Goal: Task Accomplishment & Management: Complete application form

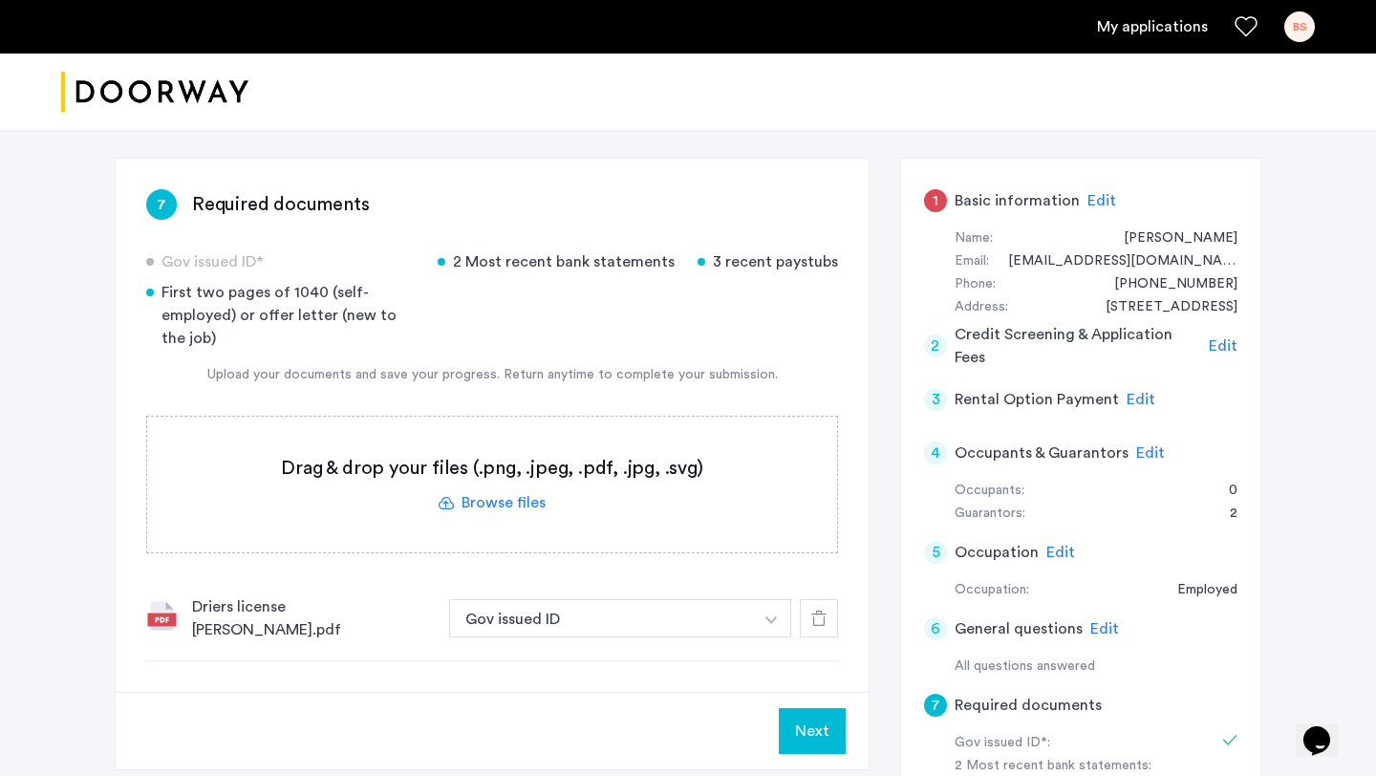
scroll to position [243, 0]
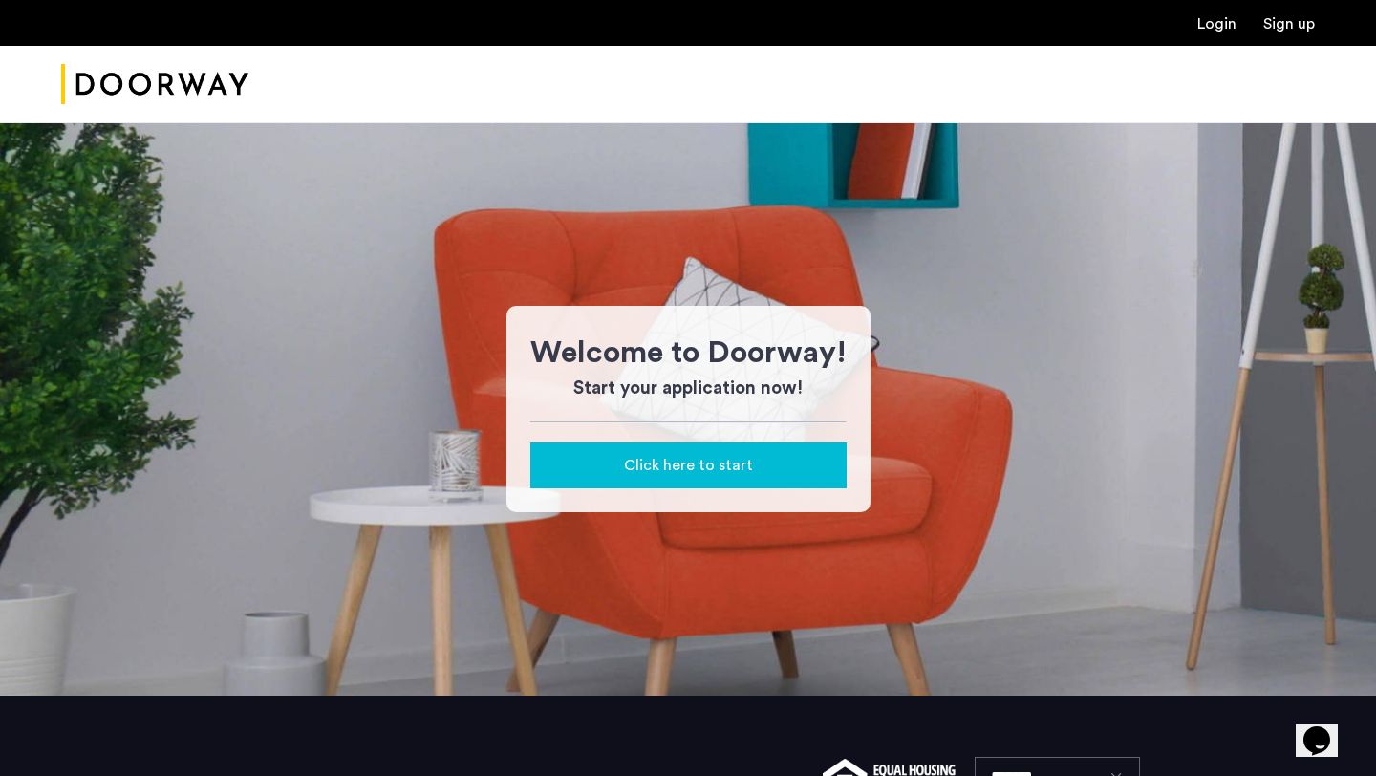
click at [1132, 368] on div "Welcome to Doorway! Start your application now! Click here to start" at bounding box center [688, 408] width 1376 height 573
click at [1228, 21] on link "Login" at bounding box center [1216, 23] width 39 height 15
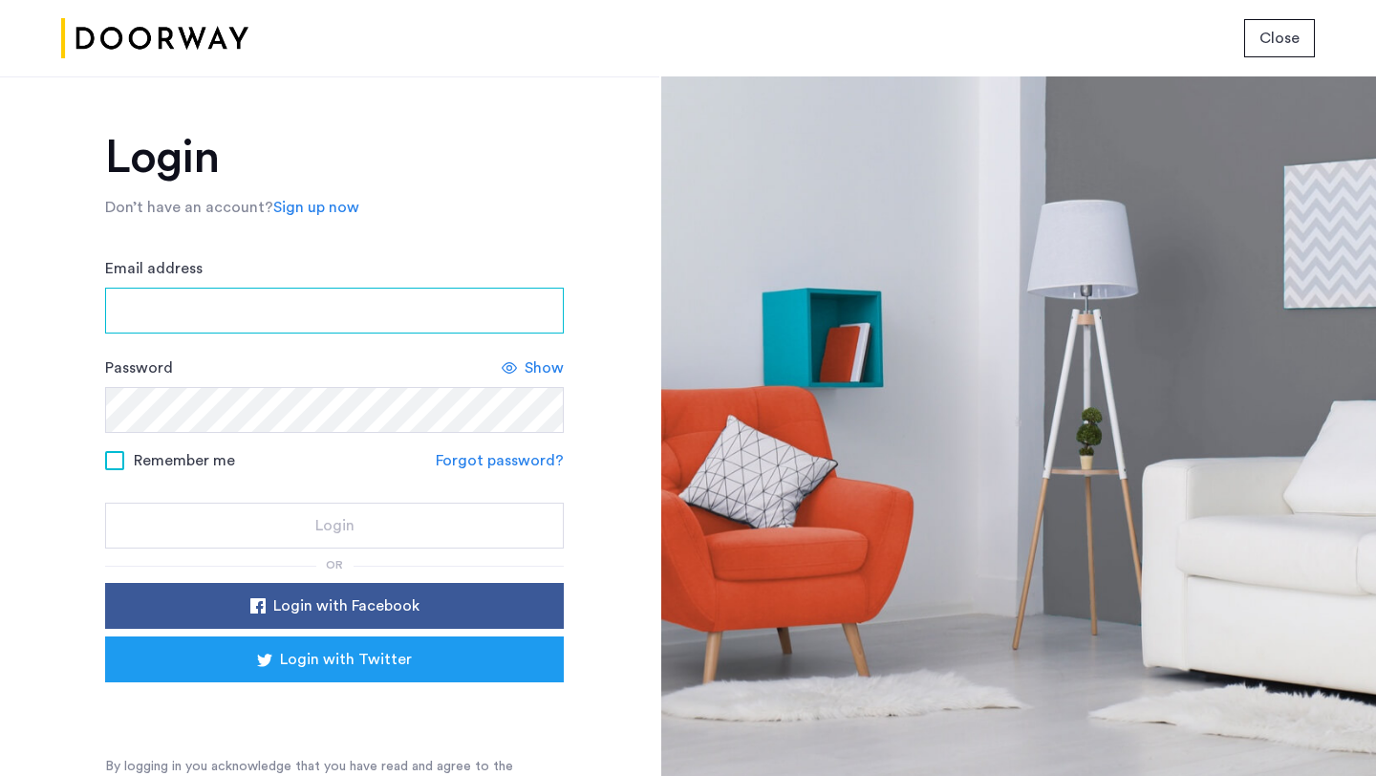
type input "**********"
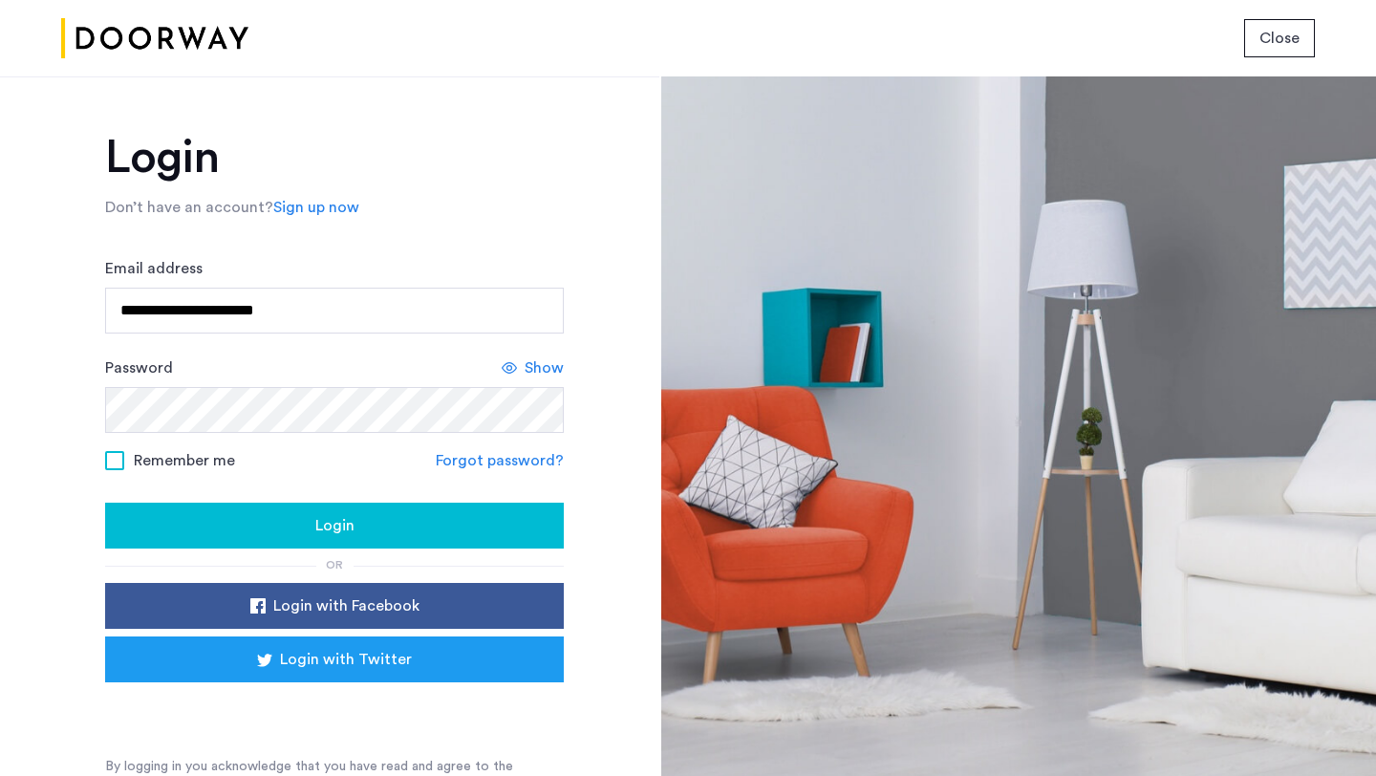
click at [446, 508] on button "Login" at bounding box center [334, 526] width 459 height 46
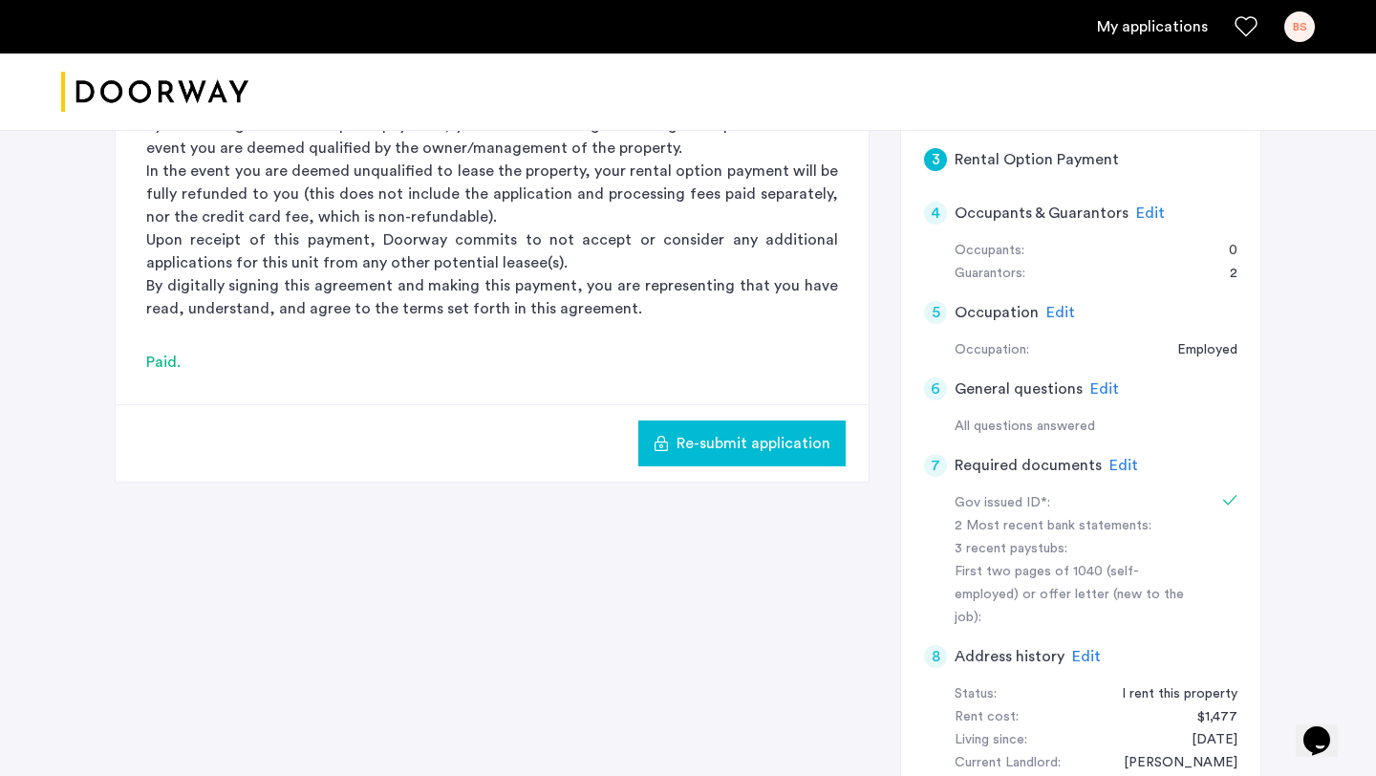
scroll to position [582, 0]
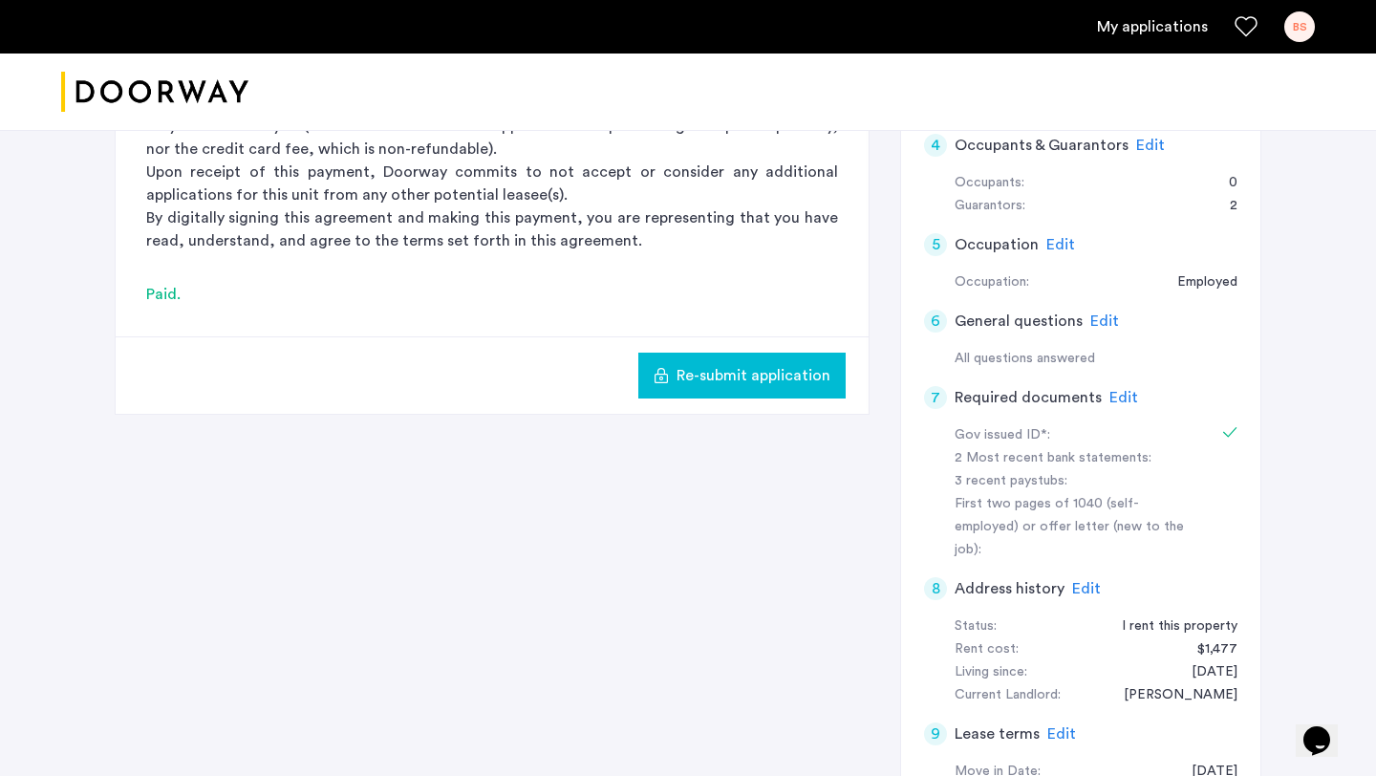
click at [1114, 392] on span "Edit" at bounding box center [1123, 397] width 29 height 15
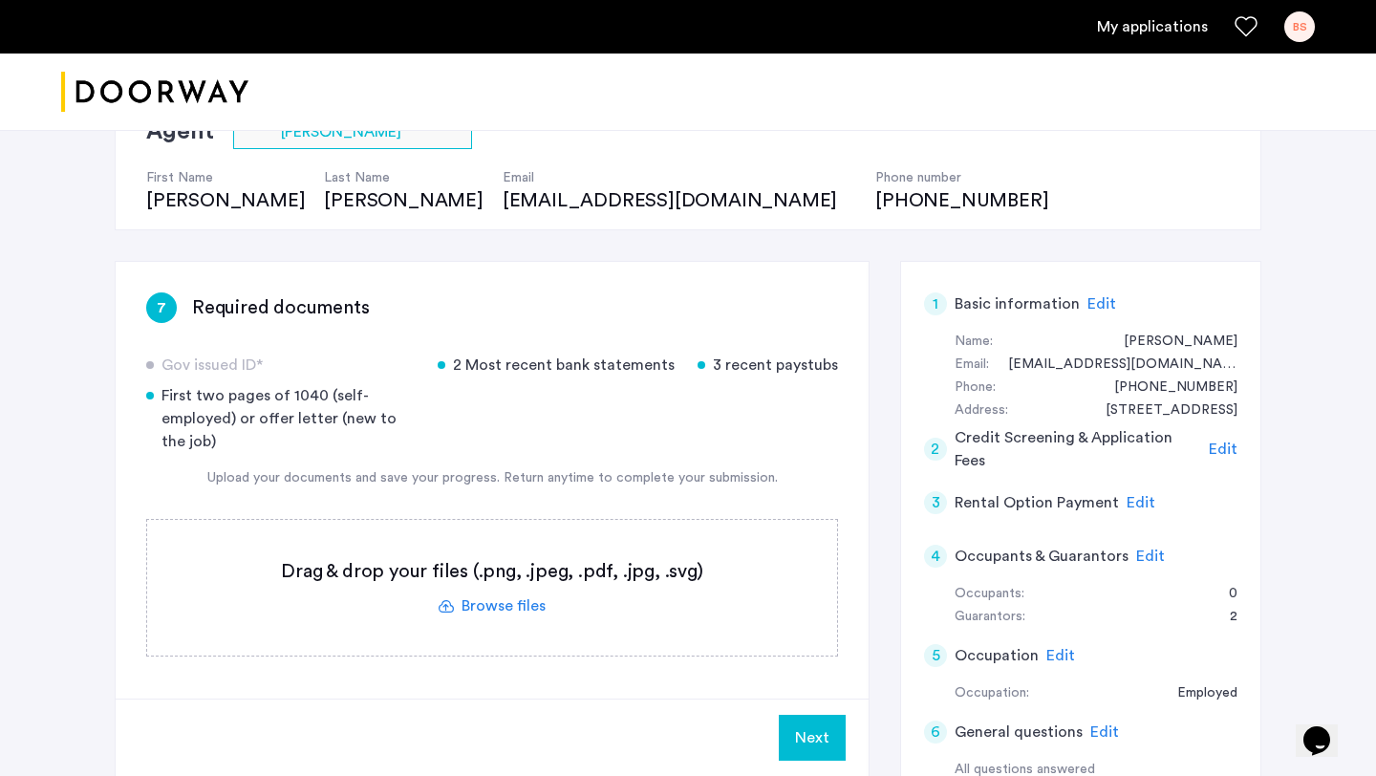
scroll to position [130, 0]
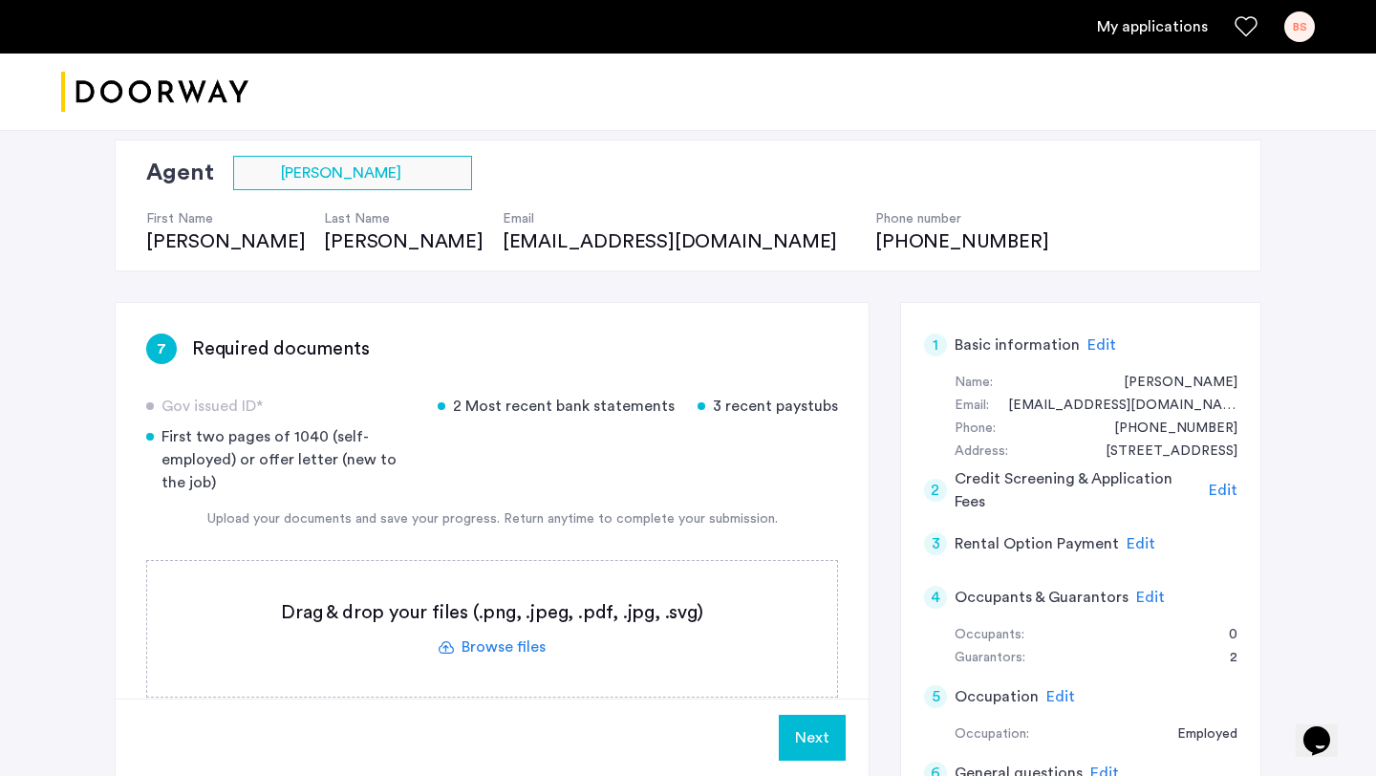
click at [474, 646] on label at bounding box center [492, 629] width 690 height 136
click at [0, 0] on input "file" at bounding box center [0, 0] width 0 height 0
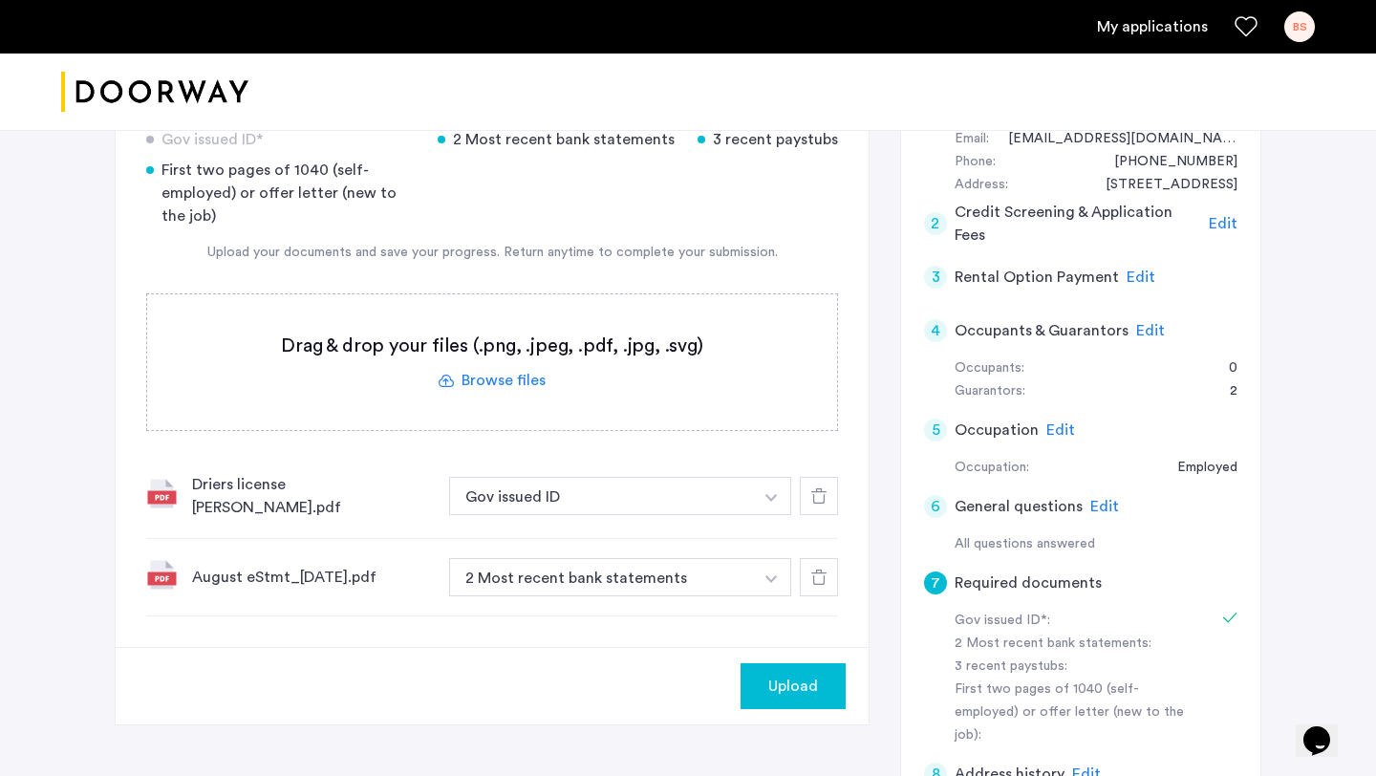
scroll to position [393, 0]
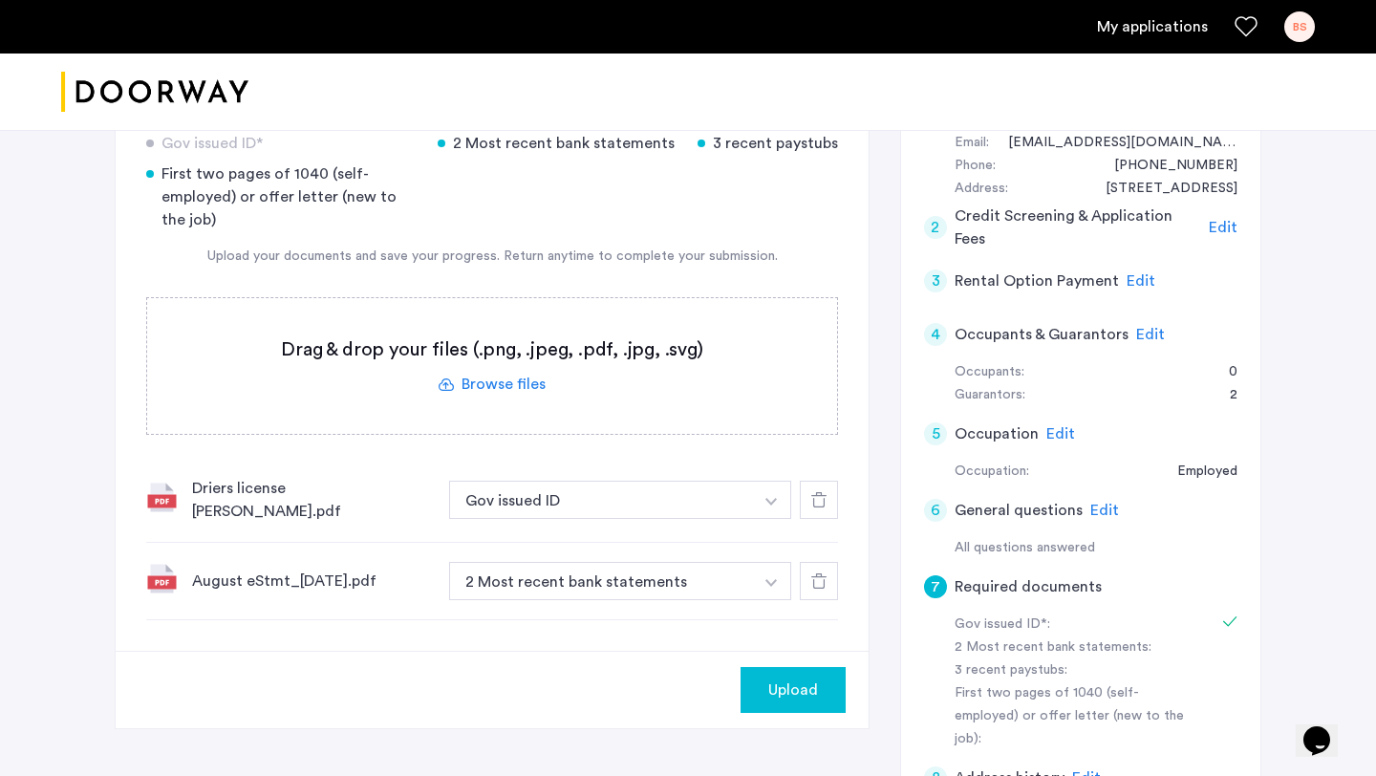
click at [511, 379] on label at bounding box center [492, 366] width 690 height 136
click at [0, 0] on input "file" at bounding box center [0, 0] width 0 height 0
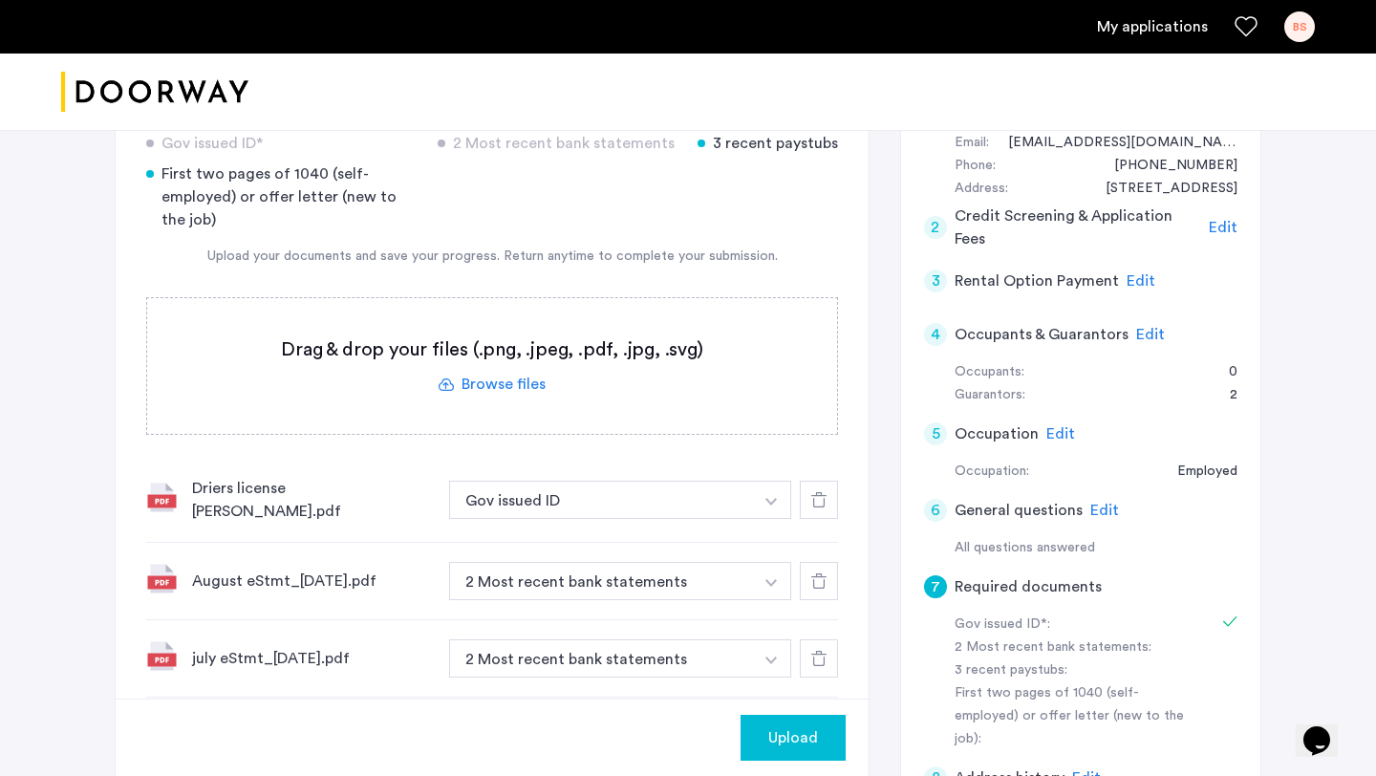
click at [485, 389] on label at bounding box center [492, 366] width 690 height 136
click at [0, 0] on input "file" at bounding box center [0, 0] width 0 height 0
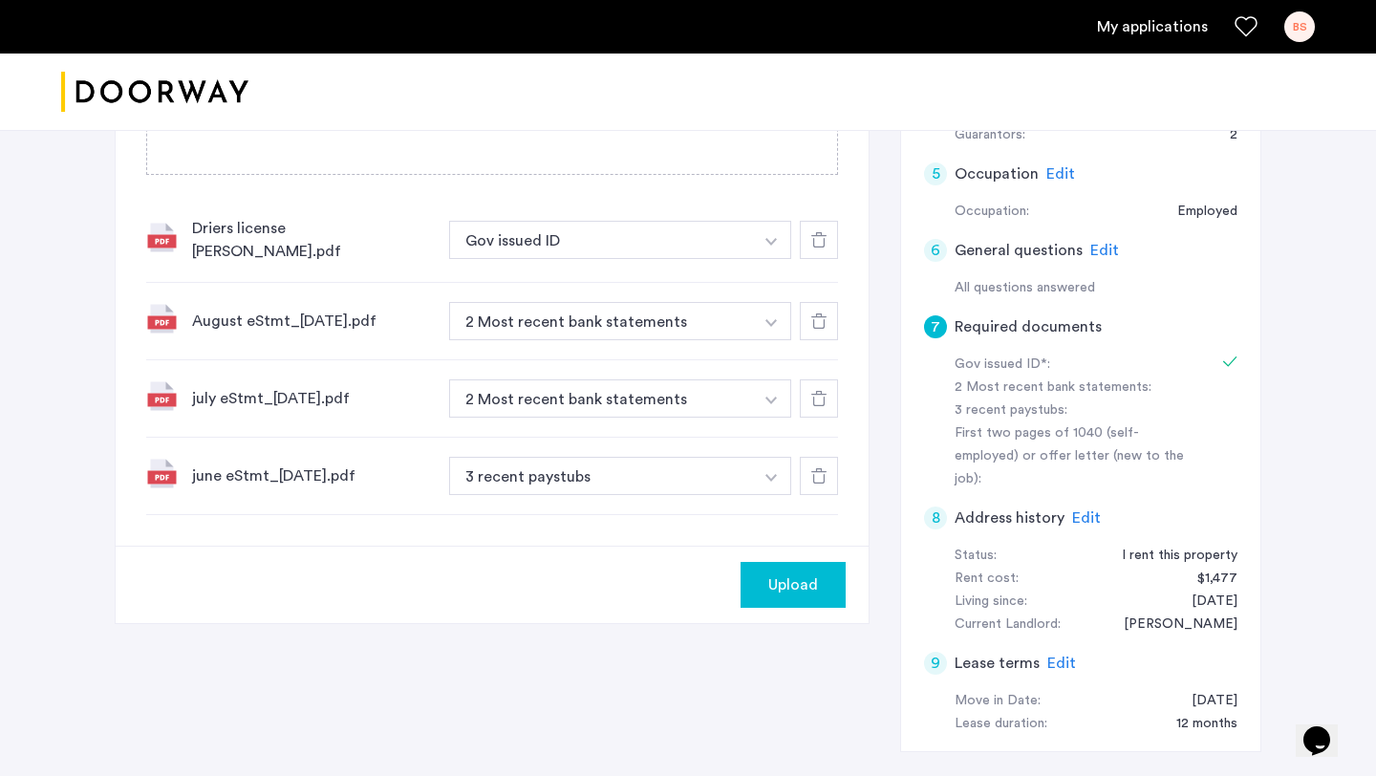
scroll to position [664, 0]
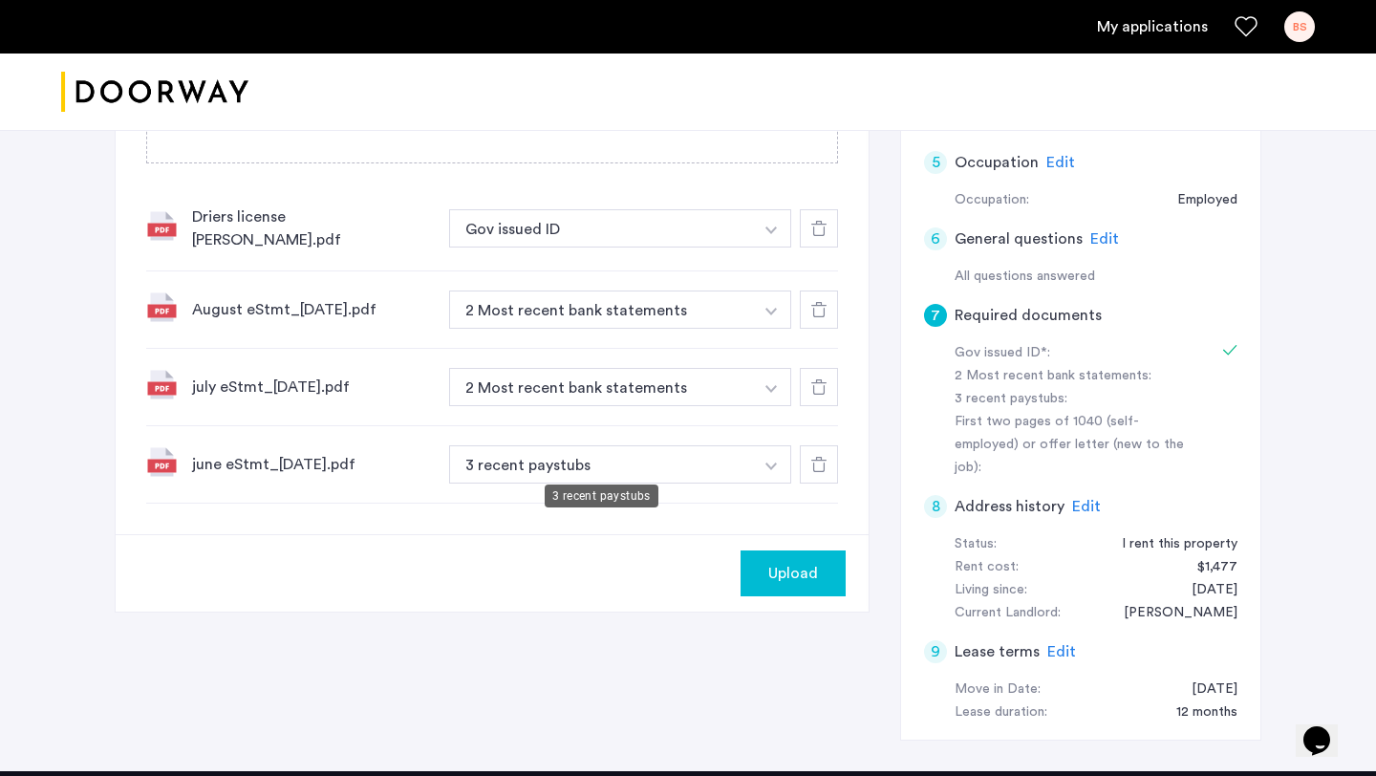
click at [604, 445] on button "3 recent paystubs" at bounding box center [601, 464] width 304 height 38
click at [622, 454] on button "3 recent paystubs" at bounding box center [601, 464] width 304 height 38
click at [771, 234] on img "button" at bounding box center [770, 230] width 11 height 8
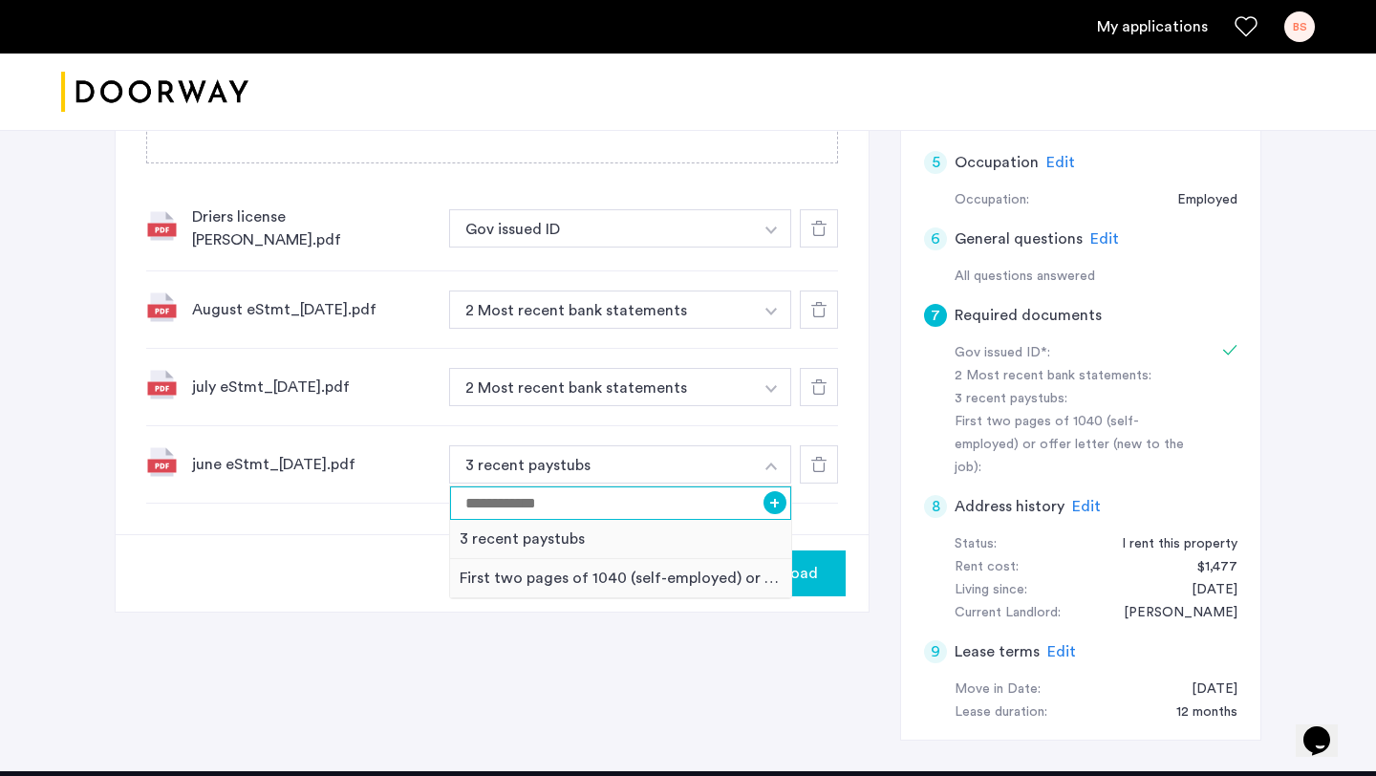
click at [737, 495] on input at bounding box center [620, 502] width 341 height 33
type input "**********"
click at [777, 494] on button "+" at bounding box center [775, 502] width 23 height 23
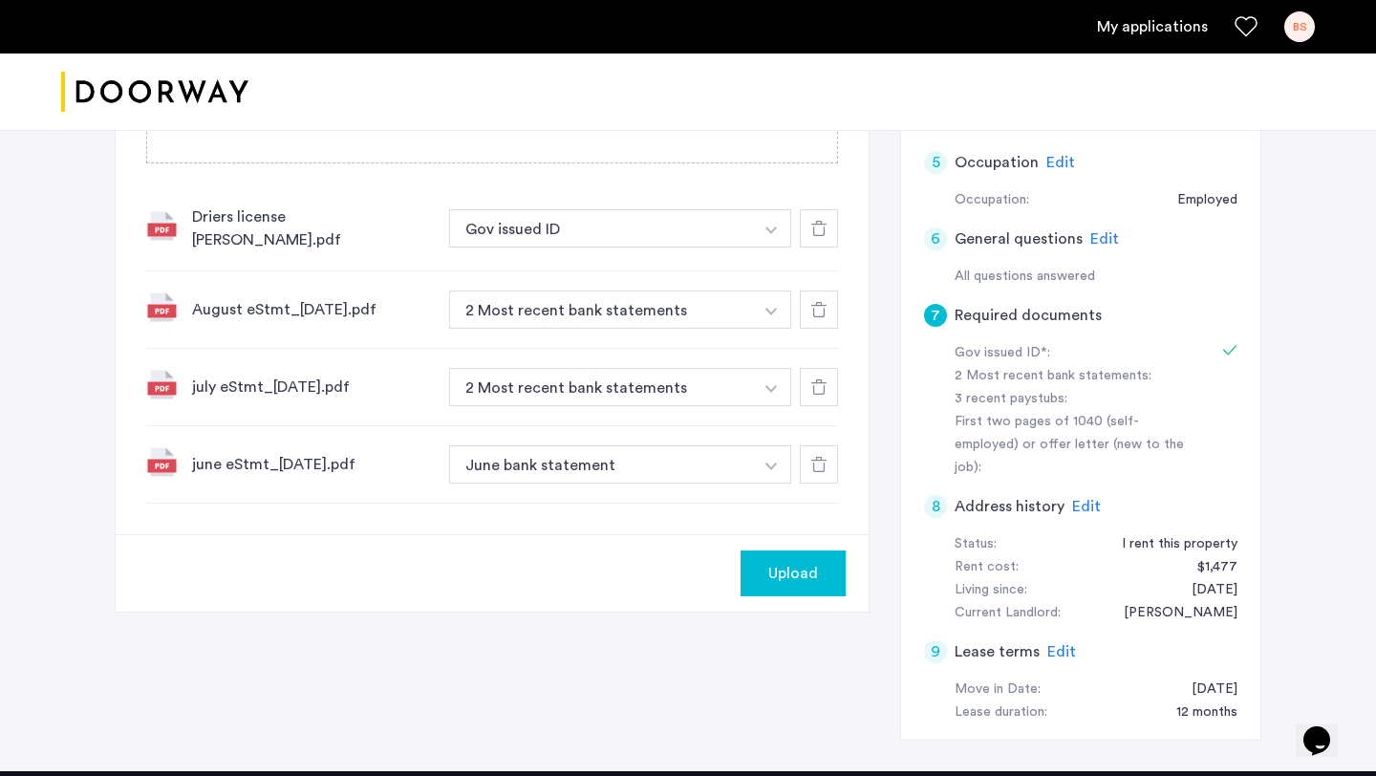
click at [706, 534] on div "Upload" at bounding box center [492, 572] width 753 height 77
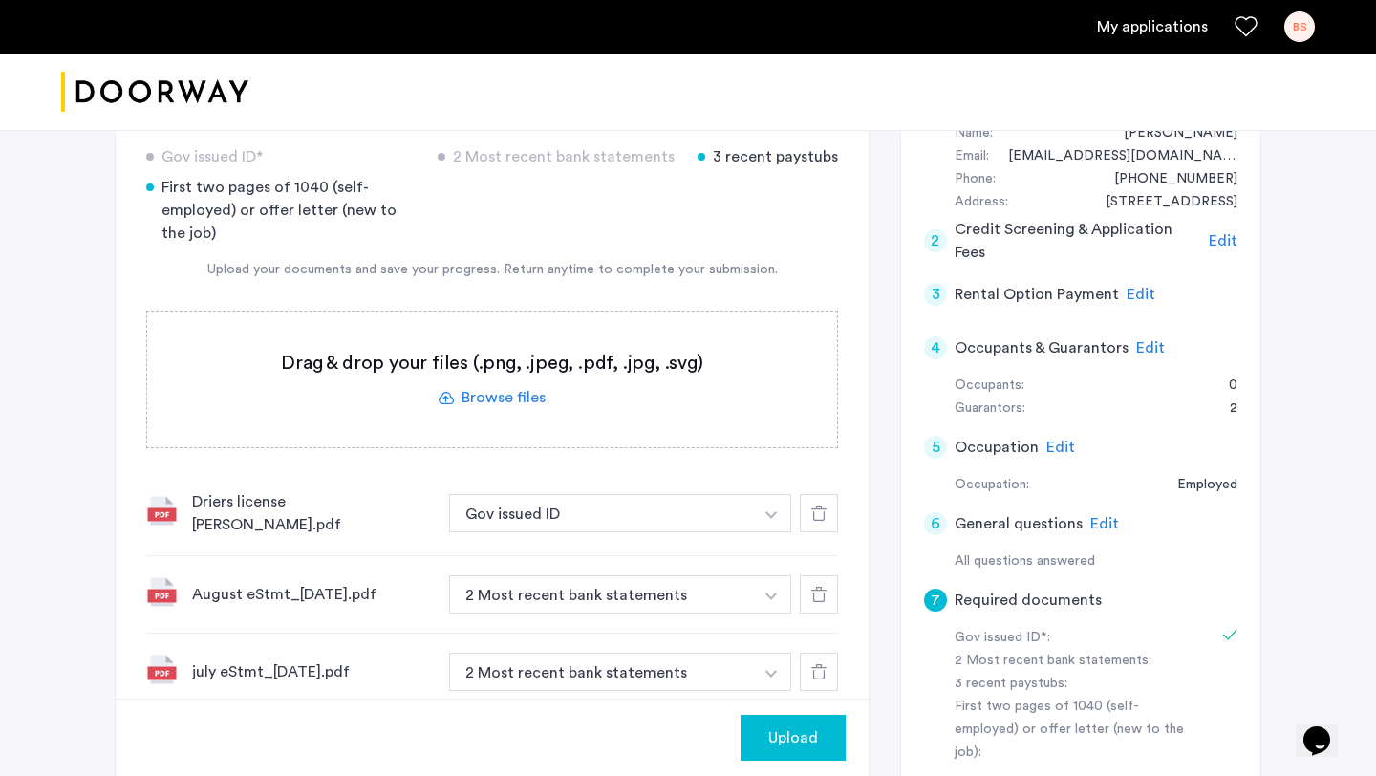
scroll to position [266, 0]
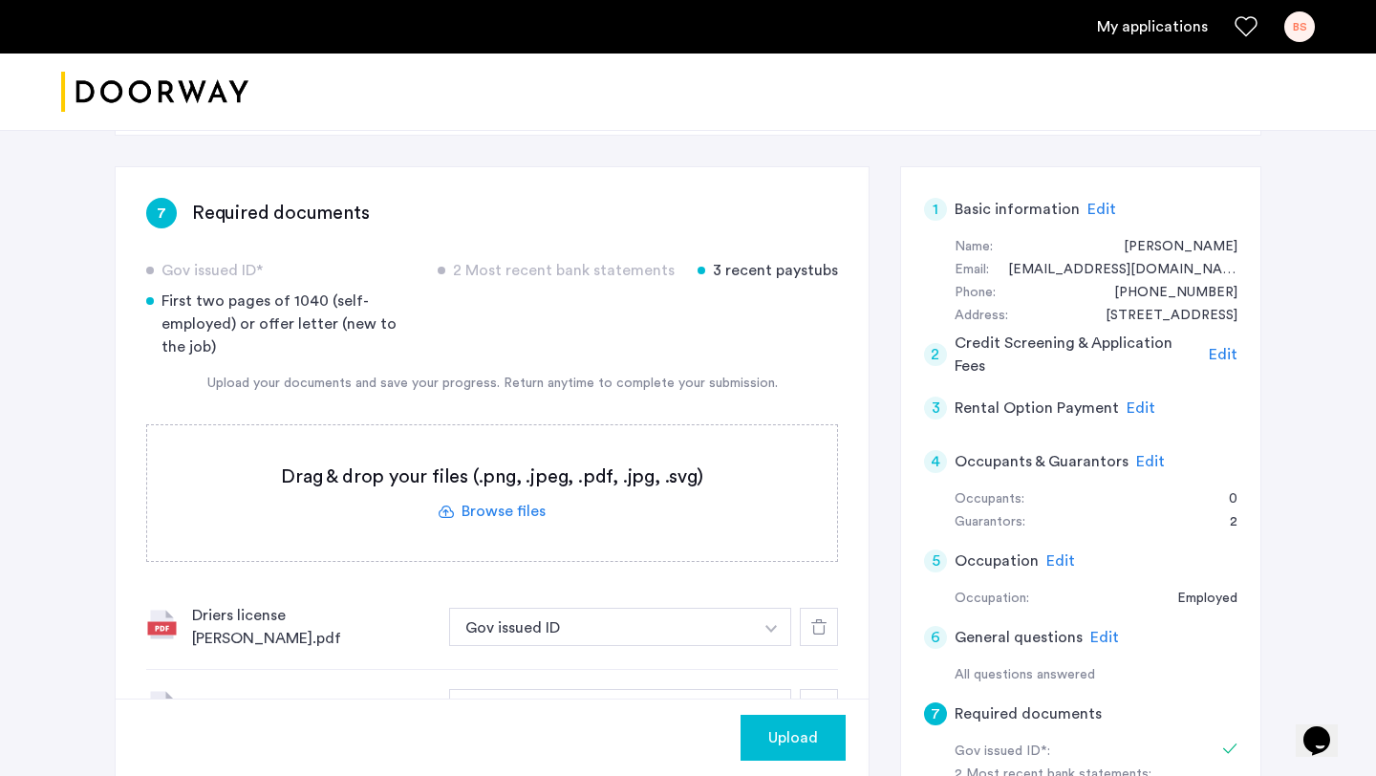
click at [494, 506] on label at bounding box center [492, 493] width 690 height 136
click at [0, 0] on input "file" at bounding box center [0, 0] width 0 height 0
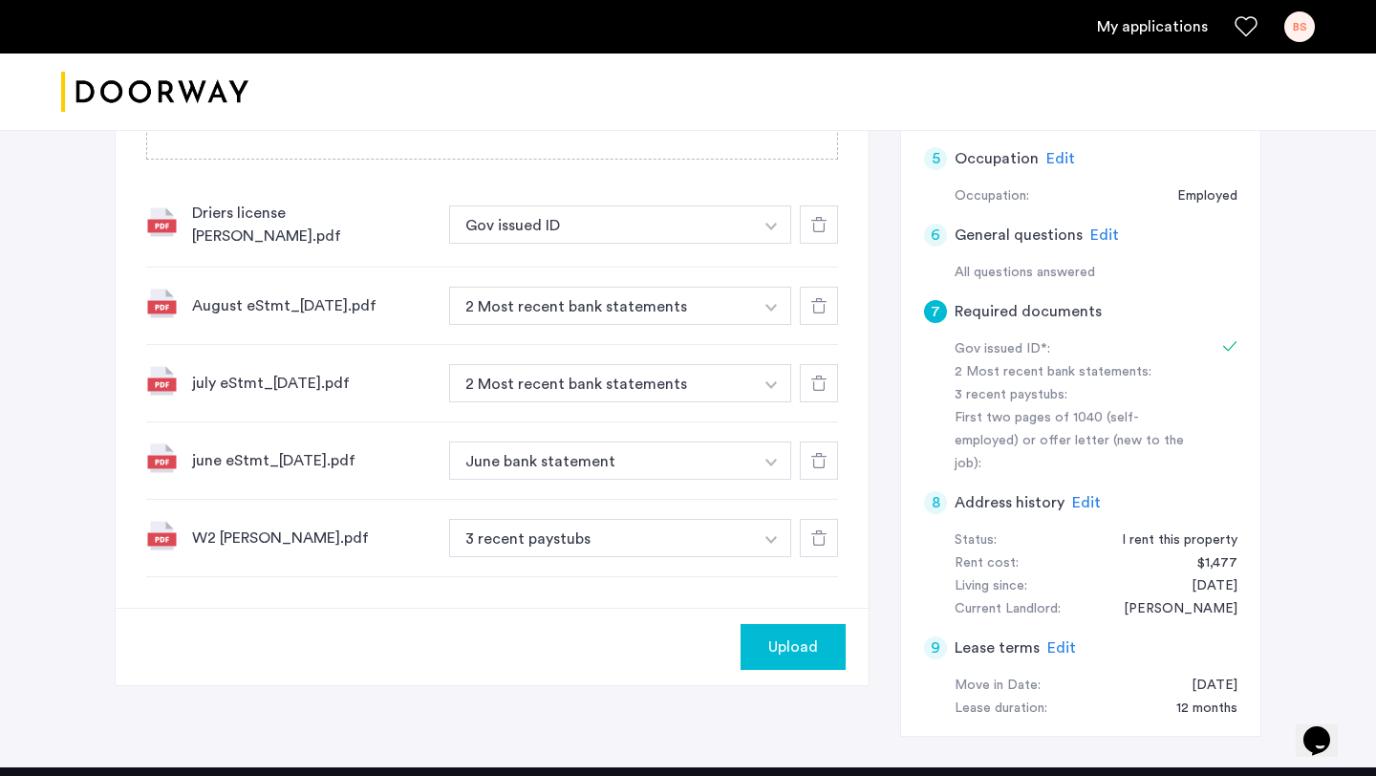
scroll to position [874, 0]
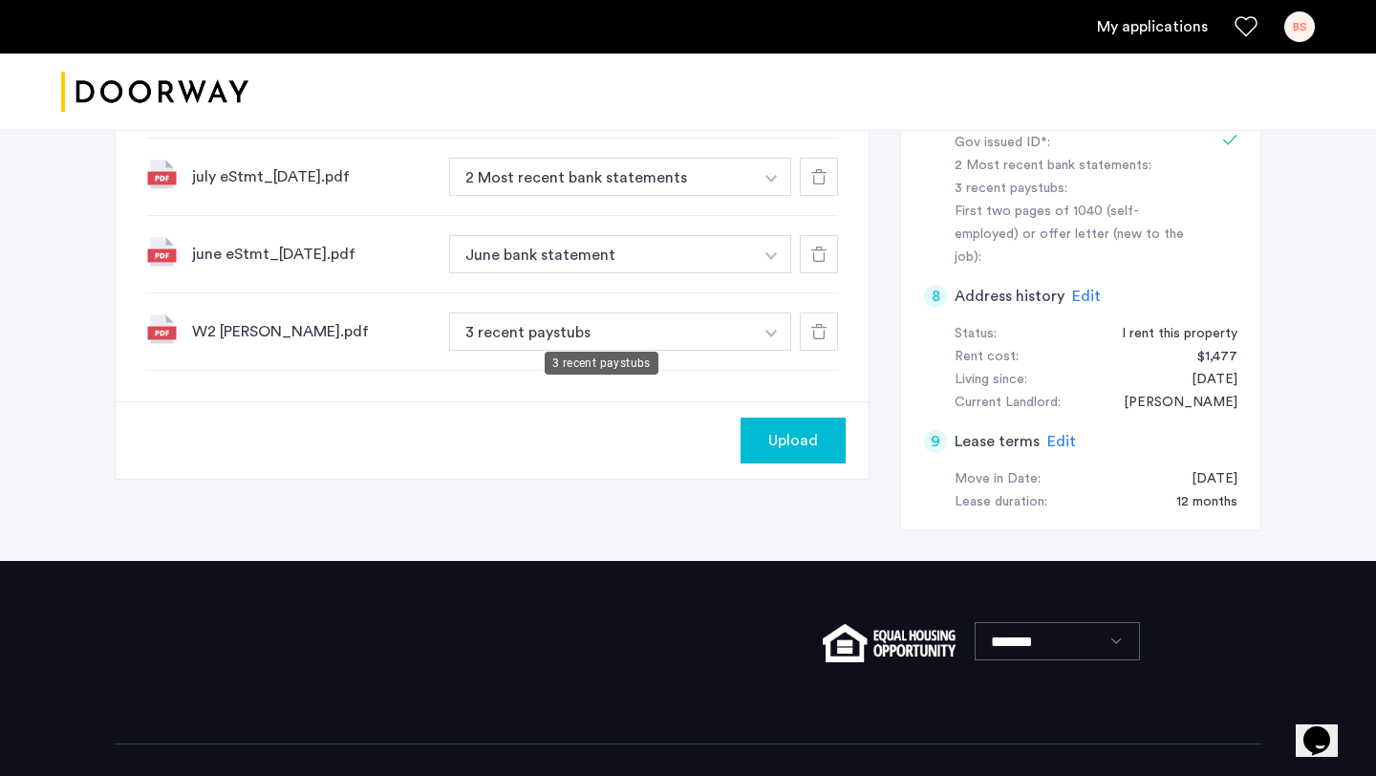
click at [572, 330] on button "3 recent paystubs" at bounding box center [601, 331] width 304 height 38
click at [769, 37] on button "button" at bounding box center [771, 18] width 39 height 38
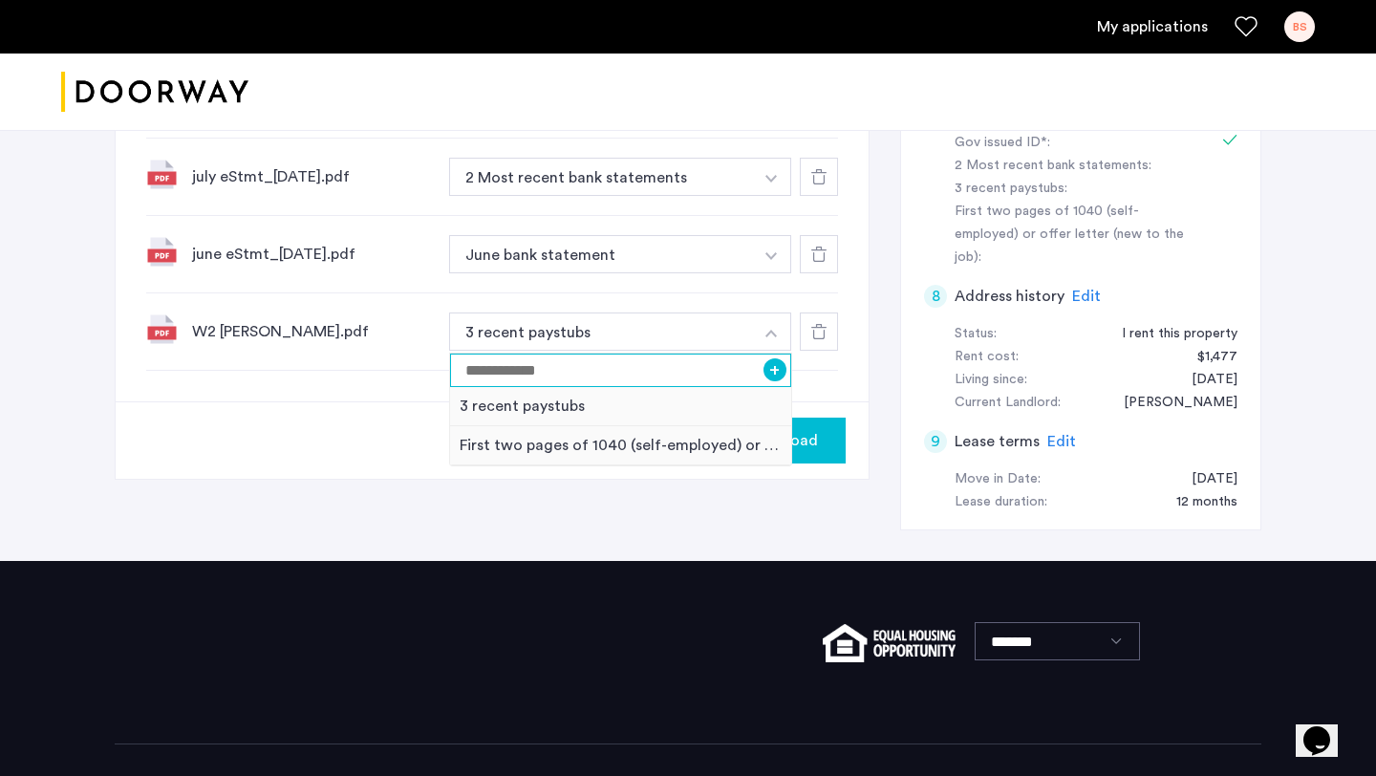
click at [678, 368] on input at bounding box center [620, 370] width 341 height 33
type input "**********"
click at [780, 360] on button "+" at bounding box center [775, 369] width 23 height 23
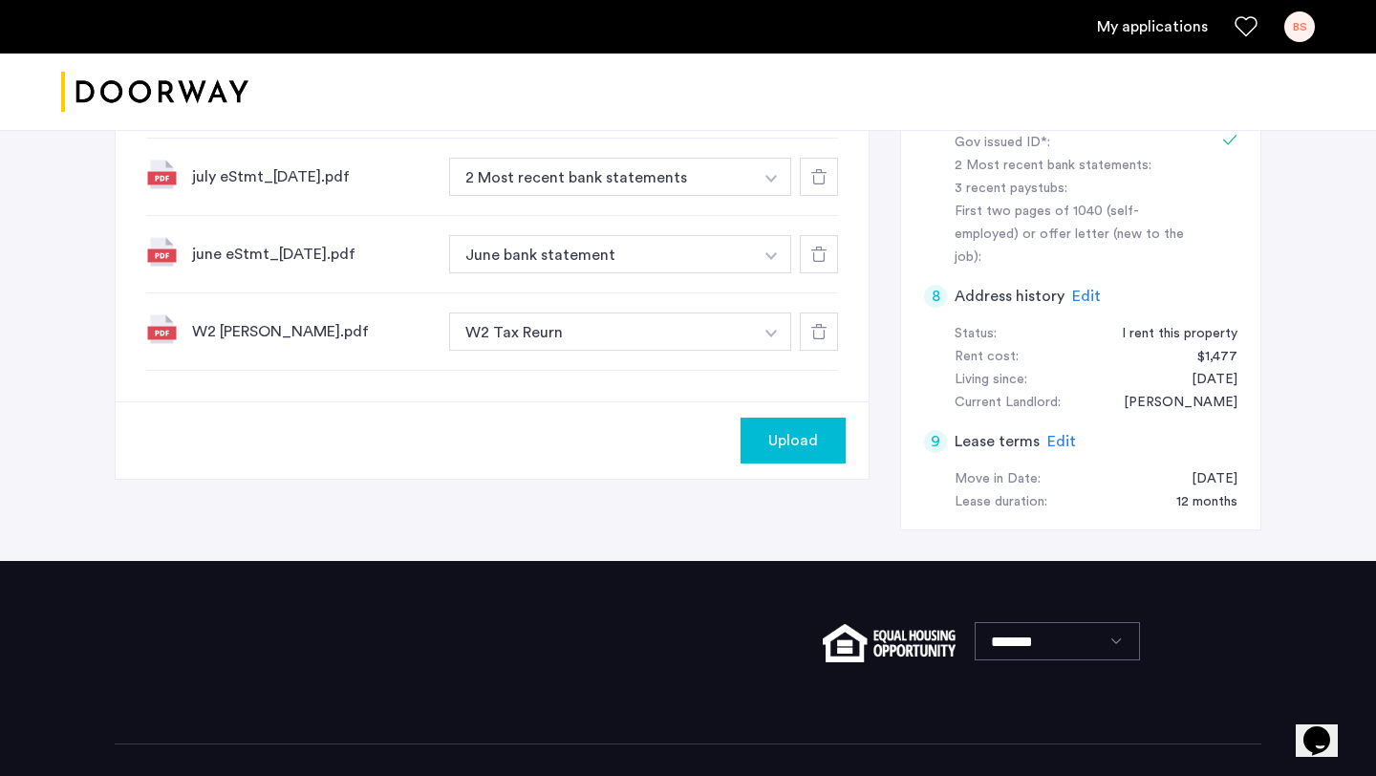
click at [767, 439] on div "Upload" at bounding box center [793, 440] width 75 height 23
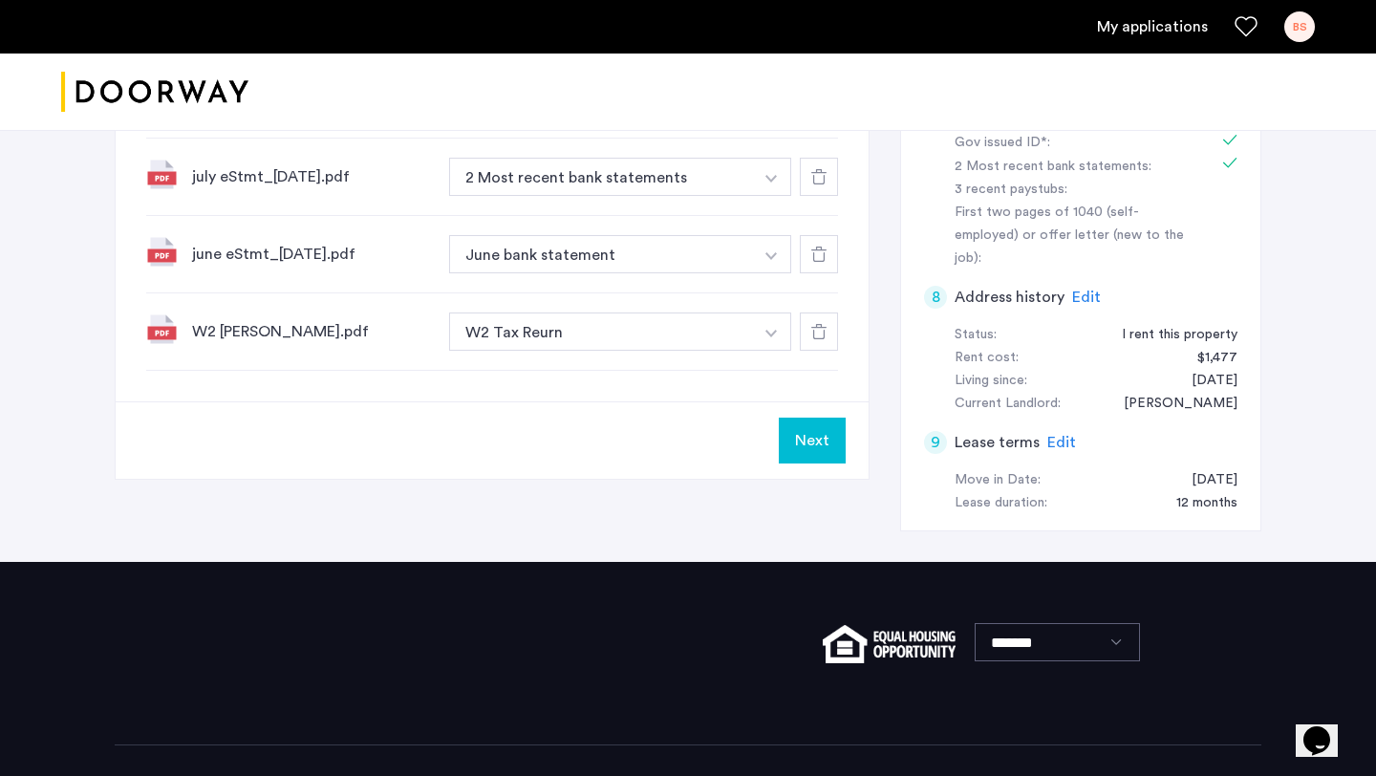
scroll to position [797, 0]
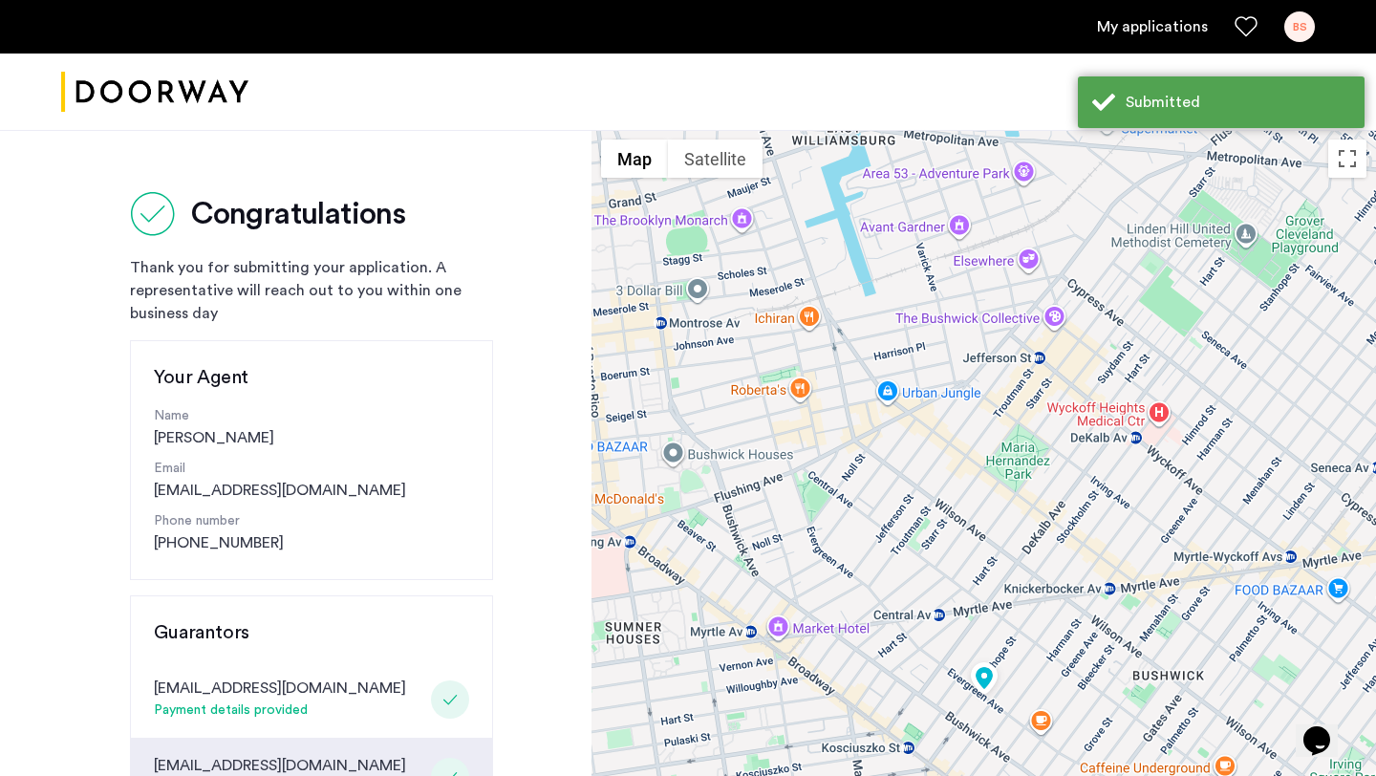
click at [1162, 26] on link "My applications" at bounding box center [1152, 26] width 111 height 23
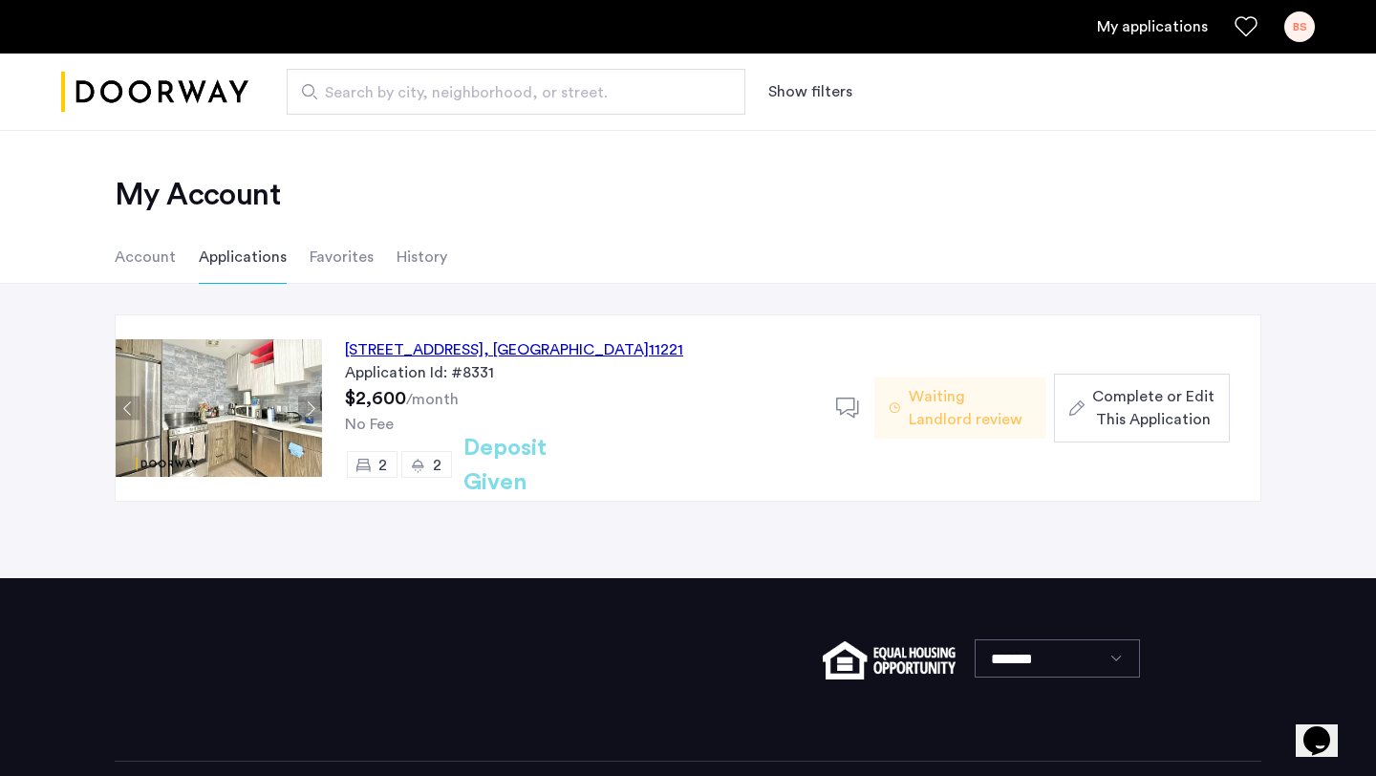
click at [1111, 398] on span "Complete or Edit This Application" at bounding box center [1153, 408] width 122 height 46
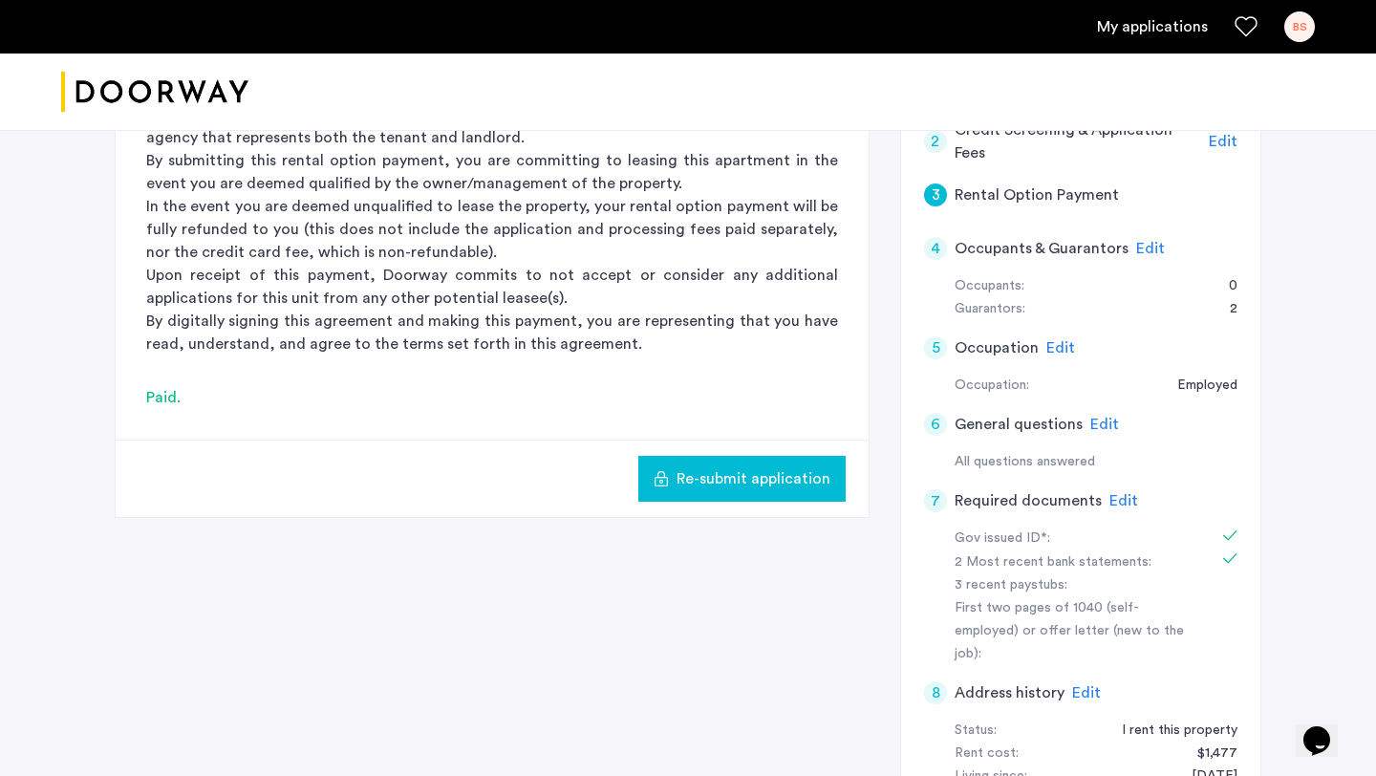
scroll to position [523, 0]
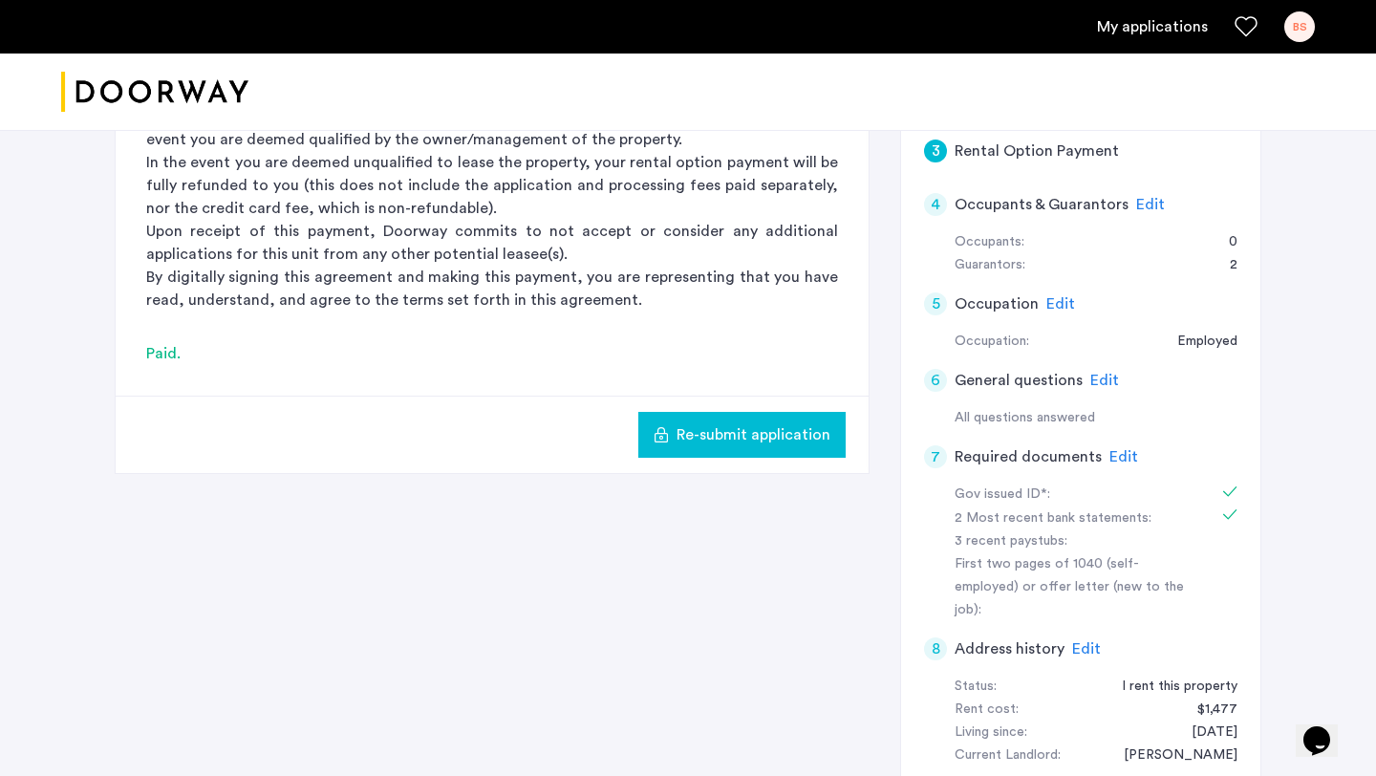
click at [1124, 450] on span "Edit" at bounding box center [1123, 456] width 29 height 15
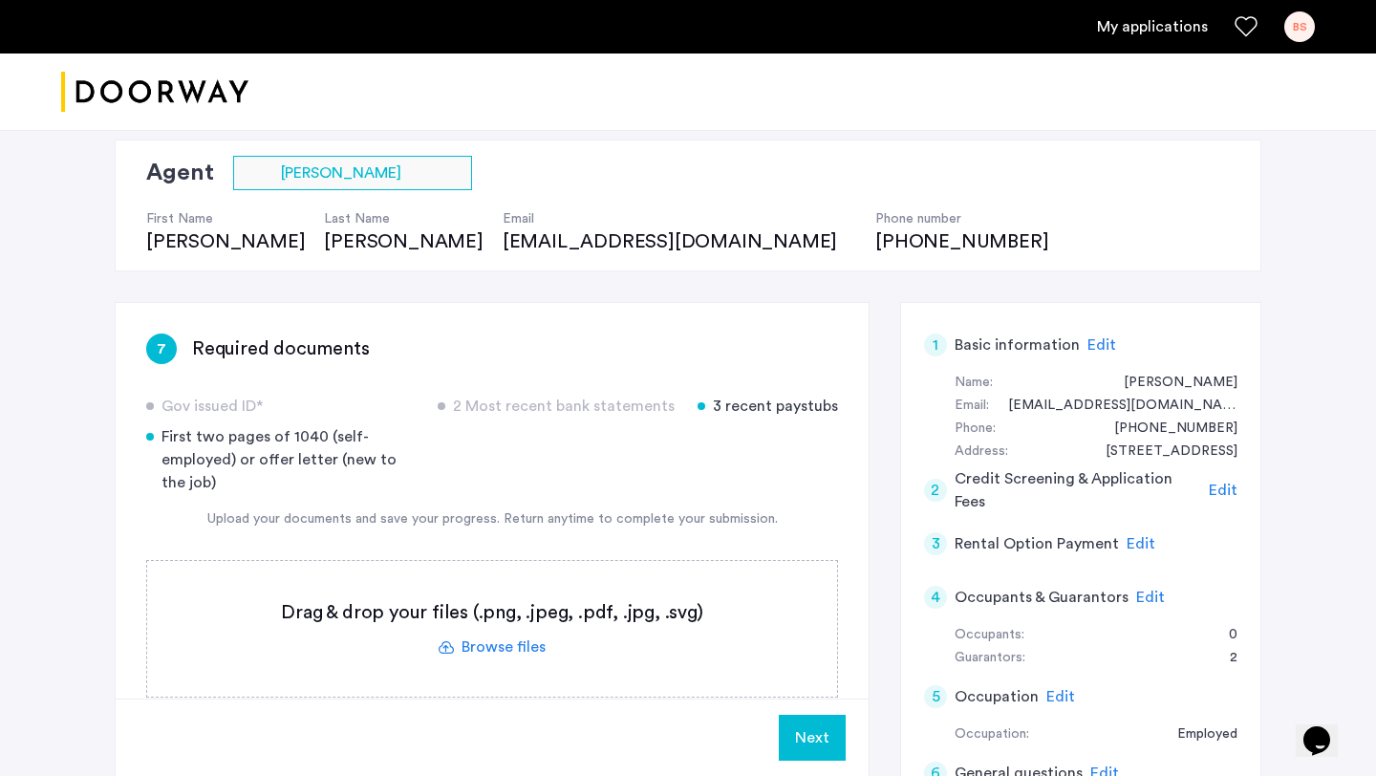
scroll to position [79, 0]
